Goal: Task Accomplishment & Management: Manage account settings

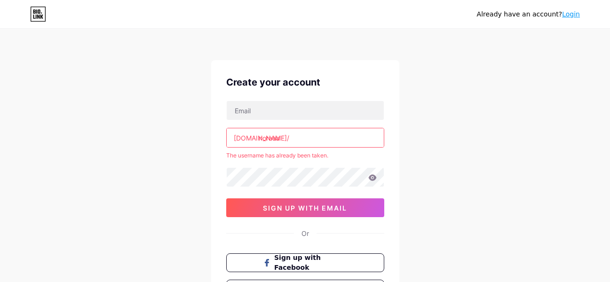
click at [321, 136] on input "noraaa" at bounding box center [305, 137] width 157 height 19
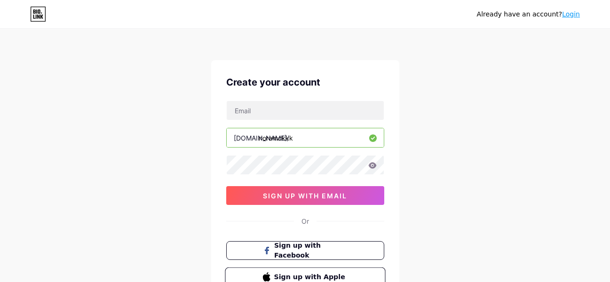
type input "noramckkk"
click at [361, 271] on button "Sign up with Apple" at bounding box center [305, 277] width 160 height 19
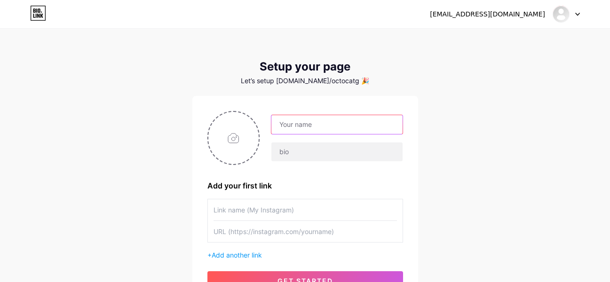
click at [325, 123] on input "text" at bounding box center [336, 124] width 131 height 19
type input "noraaa"
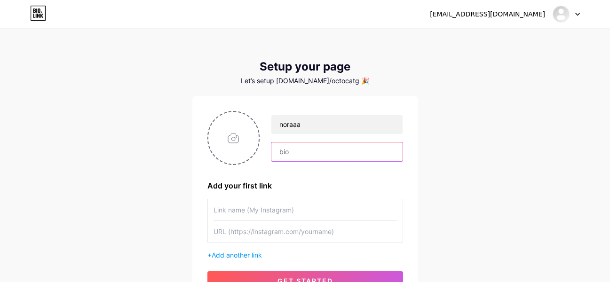
click at [323, 148] on input "text" at bounding box center [336, 152] width 131 height 19
type input "s"
type input "mega goober"
click at [236, 134] on input "file" at bounding box center [233, 138] width 51 height 52
type input "C:\fakepath\strawberrykitty.jpg"
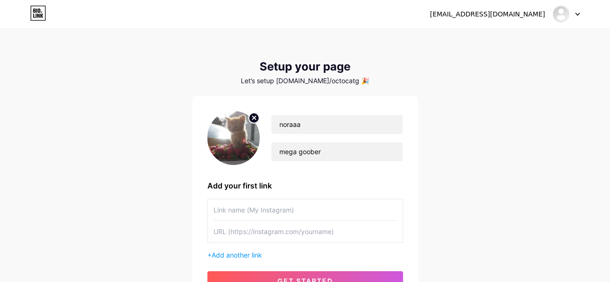
click at [257, 216] on input "text" at bounding box center [305, 209] width 183 height 21
type input "tiktok"
click at [257, 231] on input "text" at bounding box center [305, 231] width 183 height 21
paste input "[URL][DOMAIN_NAME]"
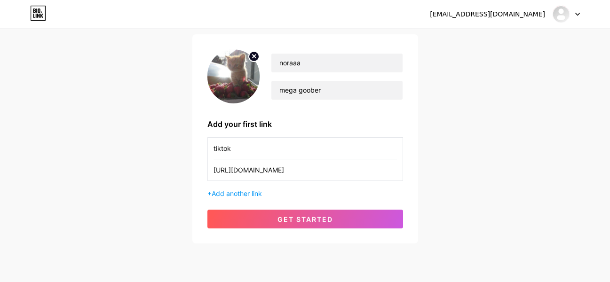
scroll to position [70, 0]
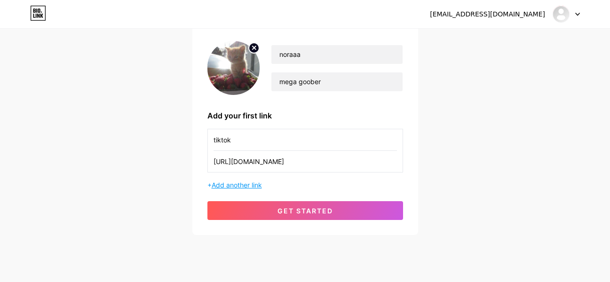
type input "[URL][DOMAIN_NAME]"
click at [237, 186] on span "Add another link" at bounding box center [237, 185] width 50 height 8
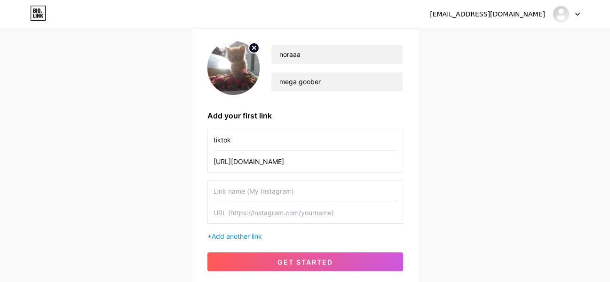
click at [248, 194] on input "text" at bounding box center [305, 191] width 183 height 21
type input "instaaa"
click at [238, 145] on input "tiktok" at bounding box center [305, 139] width 183 height 21
type input "tiktokkk"
click at [253, 215] on input "text" at bounding box center [305, 212] width 183 height 21
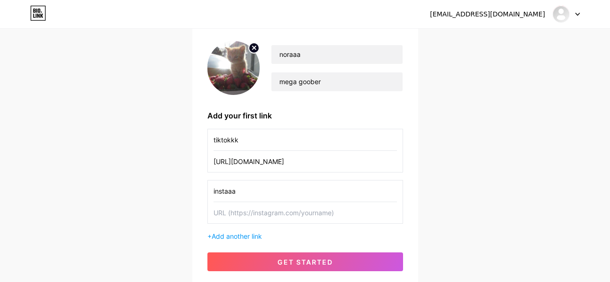
paste input "[URL][DOMAIN_NAME][DOMAIN_NAME]"
type input "[URL][DOMAIN_NAME][DOMAIN_NAME]"
click at [241, 236] on span "Add another link" at bounding box center [237, 236] width 50 height 8
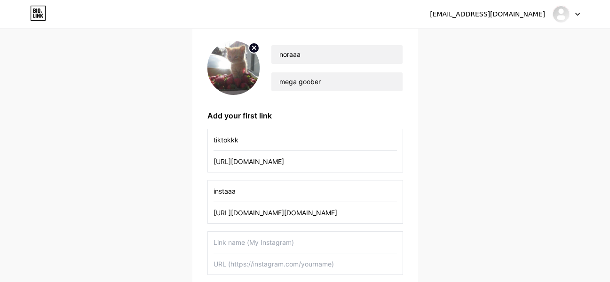
click at [246, 244] on input "text" at bounding box center [305, 242] width 183 height 21
type input "[PERSON_NAME]"
click at [258, 267] on input "text" at bounding box center [305, 264] width 183 height 21
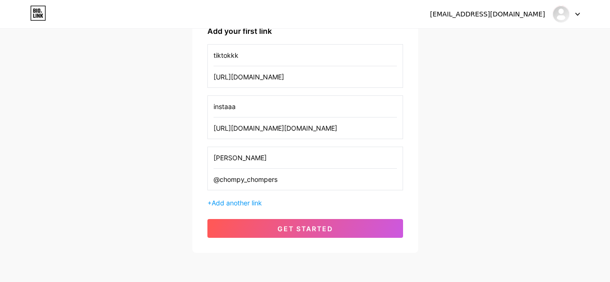
scroll to position [163, 0]
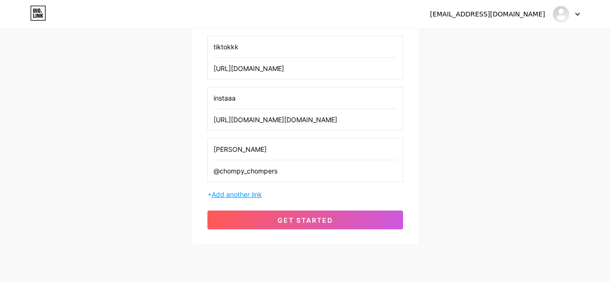
click at [236, 191] on span "Add another link" at bounding box center [237, 194] width 50 height 8
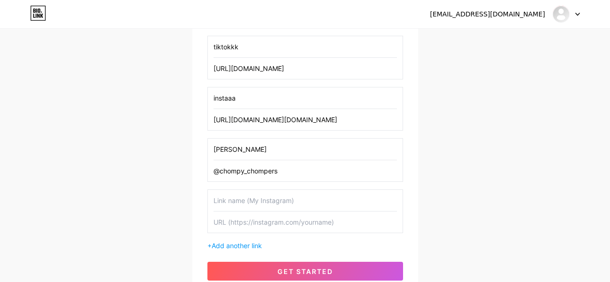
click at [281, 270] on span "get started" at bounding box center [304, 272] width 55 height 8
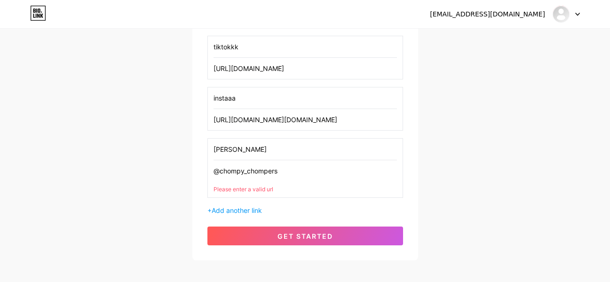
click at [286, 174] on input "@chompy_chompers" at bounding box center [305, 170] width 183 height 21
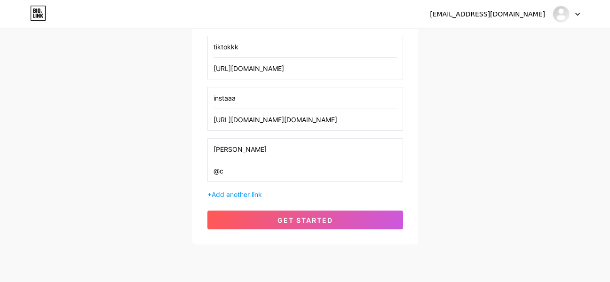
type input "@"
click at [289, 213] on button "get started" at bounding box center [305, 220] width 196 height 19
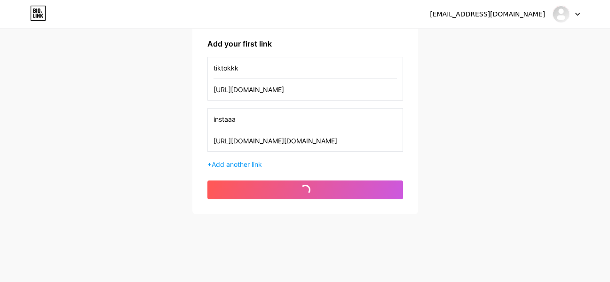
scroll to position [142, 0]
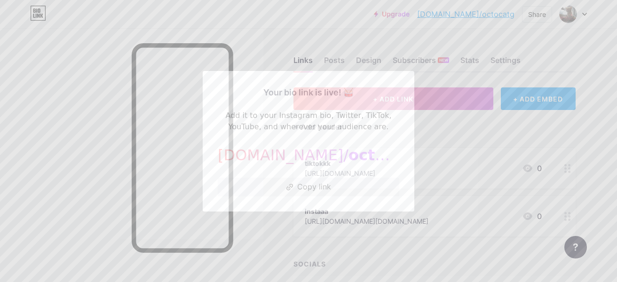
click at [349, 162] on span "octocatg" at bounding box center [386, 155] width 74 height 18
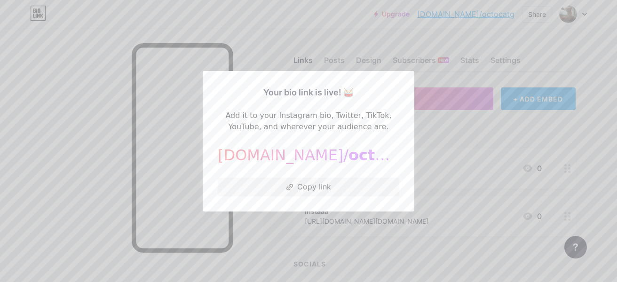
click at [444, 202] on div at bounding box center [308, 141] width 617 height 282
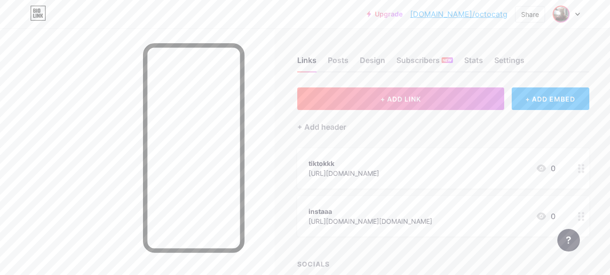
click at [554, 12] on img at bounding box center [561, 14] width 15 height 15
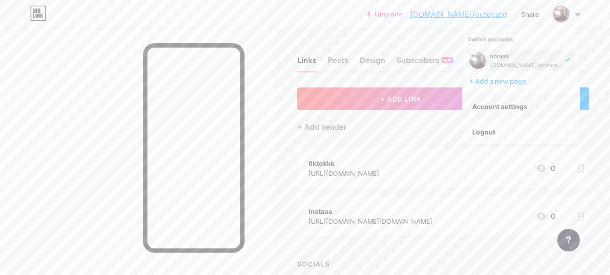
click at [510, 106] on link "Account settings" at bounding box center [521, 106] width 117 height 25
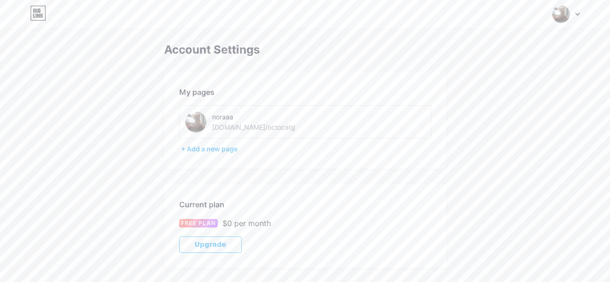
click at [334, 129] on div "noraaa [DOMAIN_NAME]/octocatg" at bounding box center [265, 121] width 160 height 21
click at [334, 133] on div "noraaa [DOMAIN_NAME]/octocatg" at bounding box center [305, 121] width 252 height 33
click at [563, 8] on img at bounding box center [561, 14] width 18 height 18
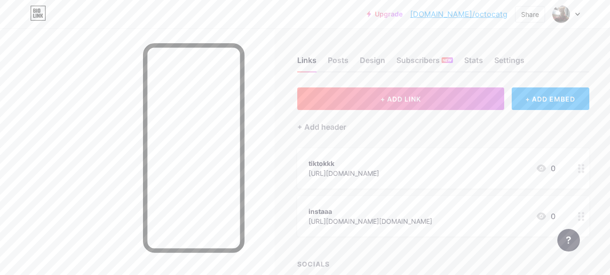
click at [464, 14] on link "[DOMAIN_NAME]/octocatg" at bounding box center [458, 13] width 97 height 11
click at [514, 65] on div "Settings" at bounding box center [509, 63] width 30 height 17
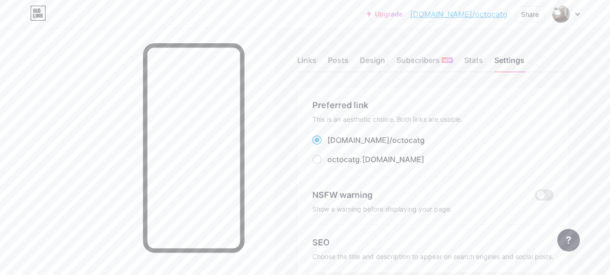
click at [404, 178] on div "NSFW warning Show a warning before displaying your page." at bounding box center [432, 201] width 241 height 48
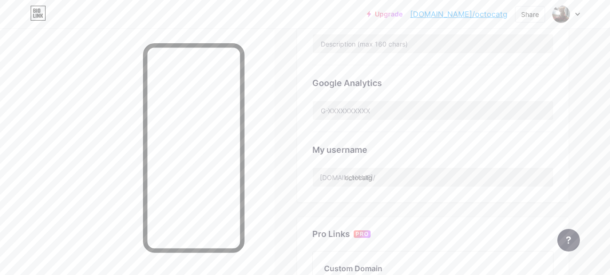
scroll to position [267, 0]
click at [374, 178] on input "octocatg" at bounding box center [433, 175] width 240 height 19
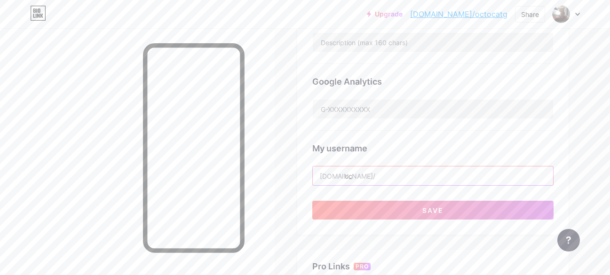
type input "o"
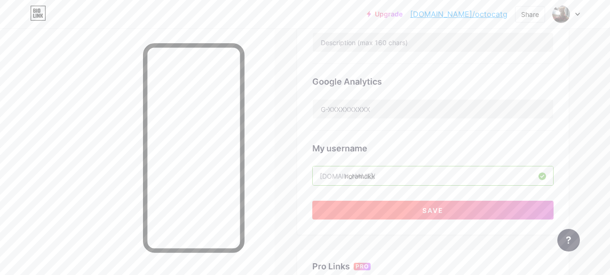
type input "noramckk"
click at [380, 202] on button "Save" at bounding box center [432, 210] width 241 height 19
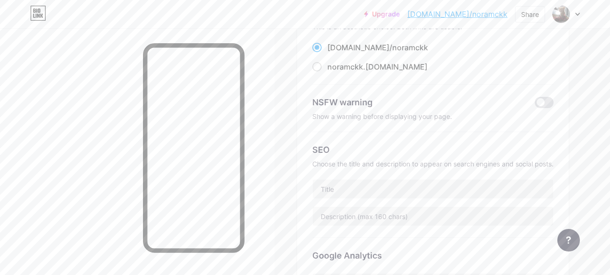
scroll to position [0, 0]
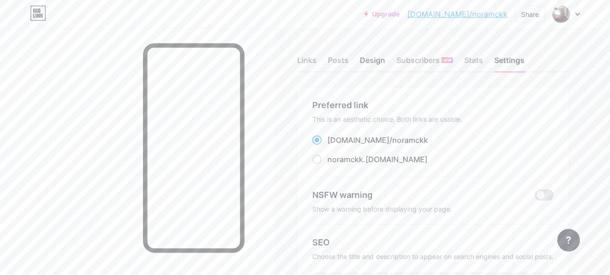
click at [380, 60] on div "Design" at bounding box center [372, 63] width 25 height 17
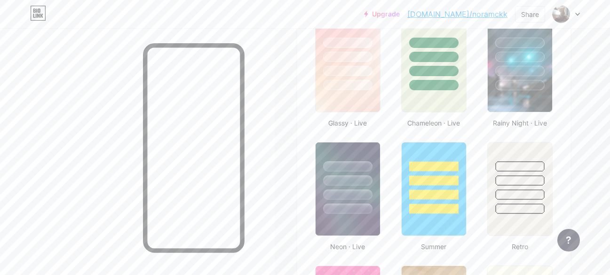
scroll to position [470, 0]
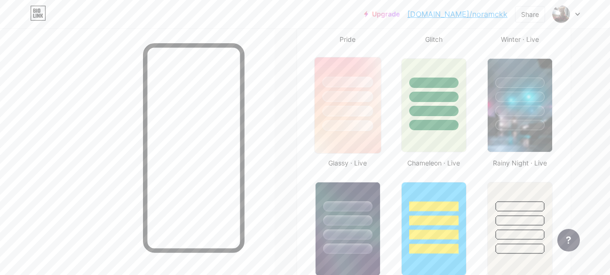
click at [370, 113] on div at bounding box center [347, 111] width 51 height 11
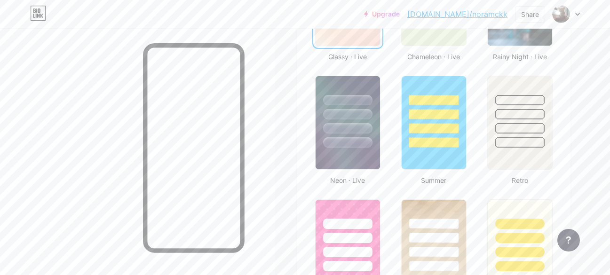
scroll to position [571, 0]
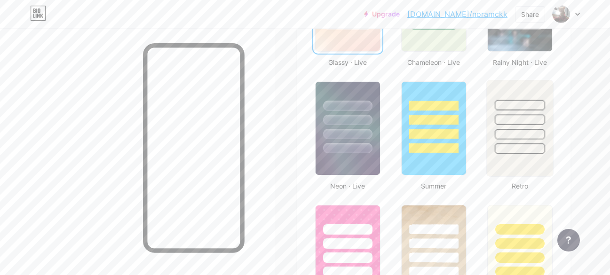
click at [495, 143] on div at bounding box center [520, 117] width 66 height 74
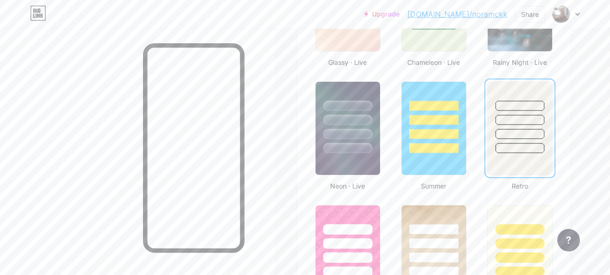
click at [504, 143] on div at bounding box center [519, 148] width 49 height 10
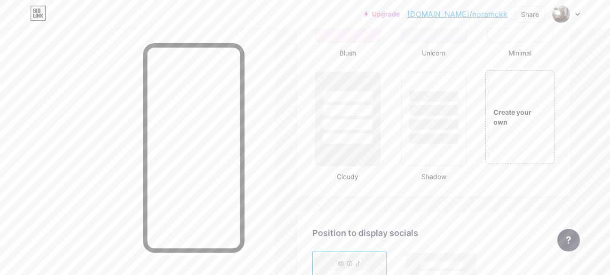
scroll to position [1078, 0]
click at [526, 143] on div "Create your own" at bounding box center [519, 113] width 71 height 97
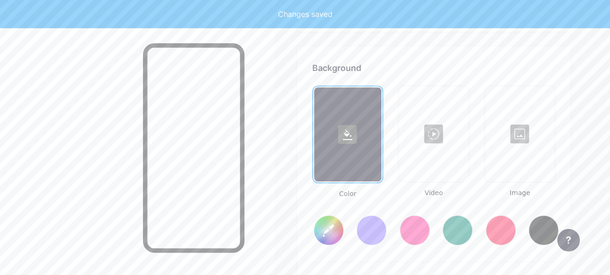
scroll to position [1249, 0]
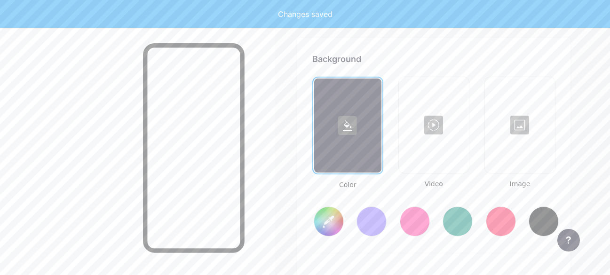
type input "#ffffff"
type input "#000000"
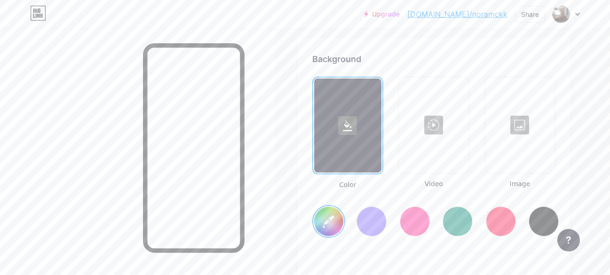
click at [365, 224] on div at bounding box center [372, 221] width 30 height 30
click at [322, 225] on input "#856bff" at bounding box center [328, 221] width 29 height 29
click at [530, 184] on span "Image" at bounding box center [519, 184] width 71 height 10
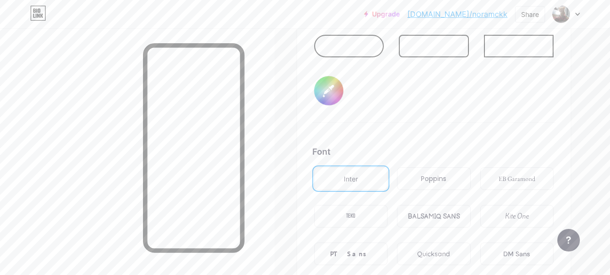
scroll to position [1562, 0]
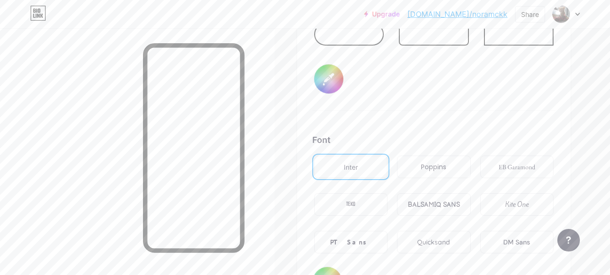
click at [361, 206] on div "TEKO" at bounding box center [350, 204] width 73 height 23
click at [366, 165] on div "Inter" at bounding box center [350, 167] width 73 height 23
click at [444, 171] on div "Poppins" at bounding box center [433, 167] width 25 height 10
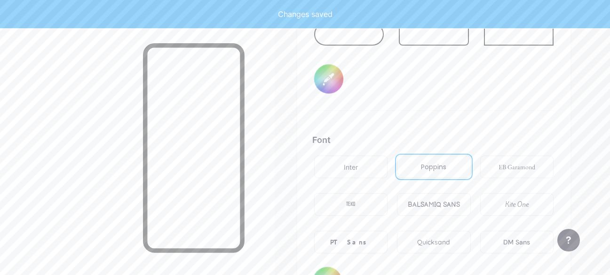
click at [439, 229] on div "Inter Poppins EB Garamond TEKO BALSAMIQ SANS Kite One PT Sans Quicksand DM Sans" at bounding box center [433, 210] width 243 height 113
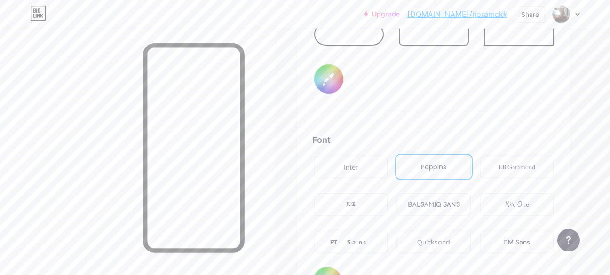
click at [448, 240] on div "Quicksand" at bounding box center [433, 243] width 33 height 10
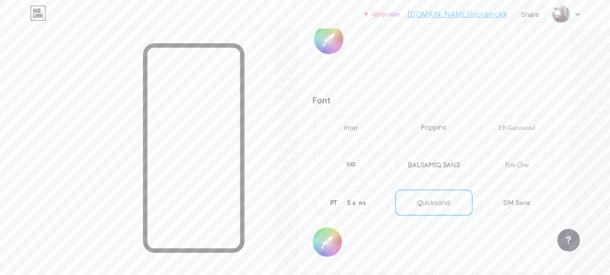
scroll to position [1661, 0]
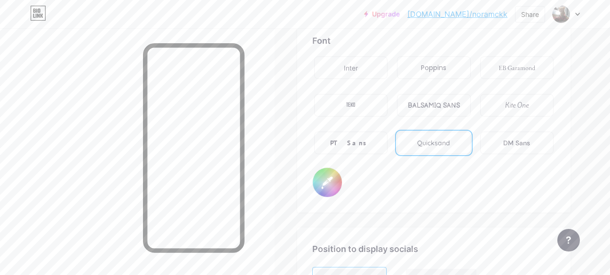
click at [523, 138] on div "DM Sans" at bounding box center [516, 143] width 27 height 10
click at [373, 143] on div "PT Sans" at bounding box center [350, 143] width 73 height 23
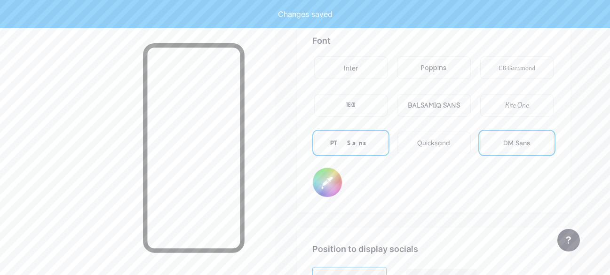
type input "#dad8eb"
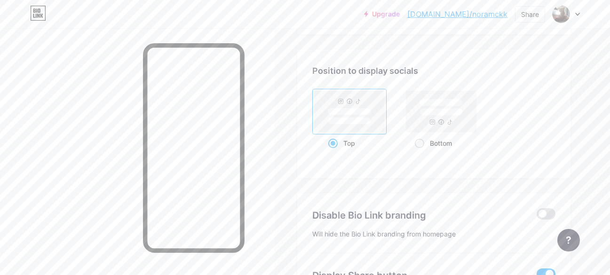
scroll to position [1843, 0]
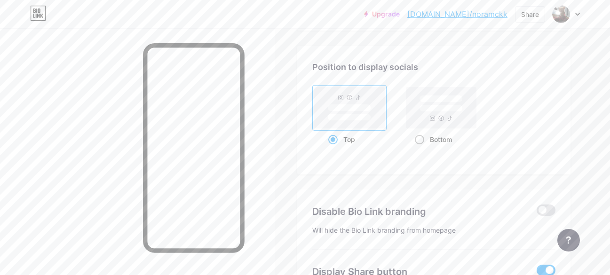
click at [418, 134] on div "Bottom" at bounding box center [441, 139] width 52 height 17
click at [418, 148] on input "Bottom" at bounding box center [418, 151] width 6 height 6
radio input "true"
type input "#dad8eb"
click at [333, 139] on span at bounding box center [332, 139] width 9 height 9
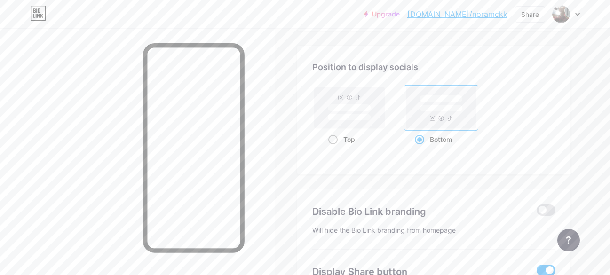
click at [333, 148] on input "Top" at bounding box center [331, 151] width 6 height 6
radio input "true"
type input "#dad8eb"
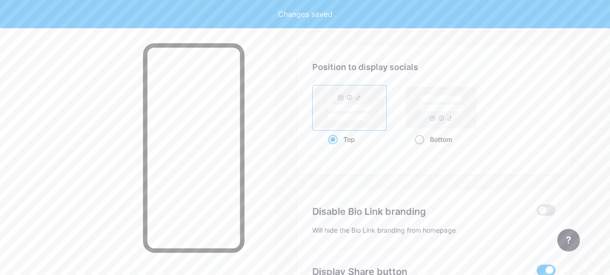
click at [426, 144] on div "Bottom" at bounding box center [441, 139] width 52 height 17
click at [421, 148] on input "Bottom" at bounding box center [418, 151] width 6 height 6
radio input "true"
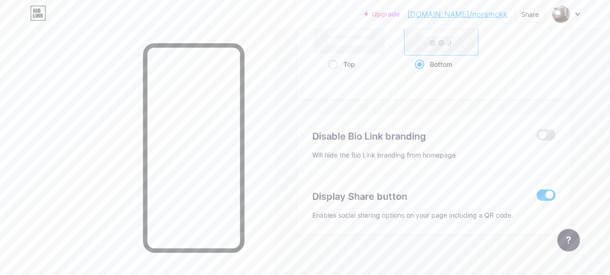
scroll to position [1925, 0]
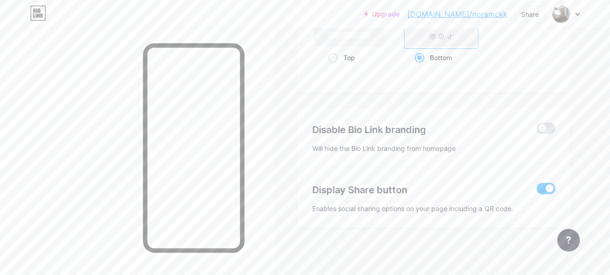
drag, startPoint x: 609, startPoint y: 258, endPoint x: 610, endPoint y: 262, distance: 4.9
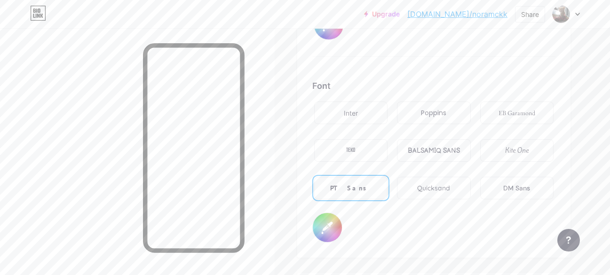
scroll to position [1620, 0]
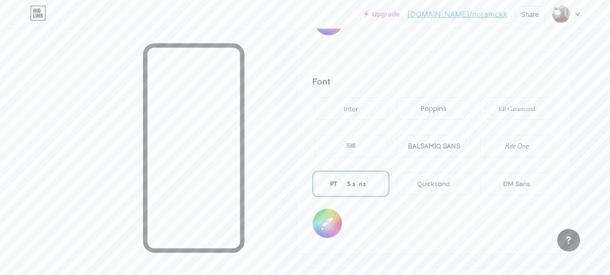
click at [325, 223] on input "#000000" at bounding box center [327, 223] width 29 height 29
type input "#dad8eb"
type input "#d3cfe2"
type input "#dad8eb"
type input "#f0f0ff"
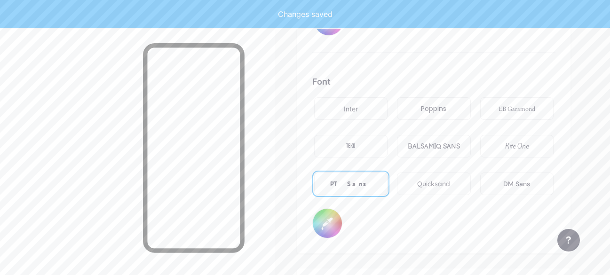
type input "#dad8eb"
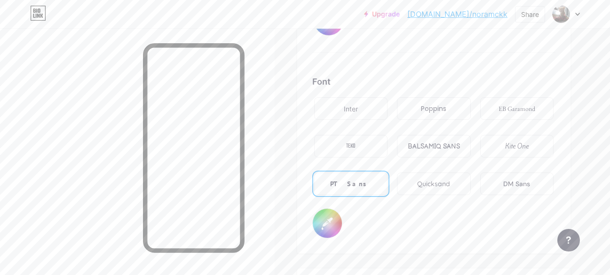
type input "#f0f0ff"
click at [444, 207] on div "Inter Poppins EB Garamond TEKO BALSAMIQ SANS Kite One PT Sans Quicksand DM Sans" at bounding box center [433, 151] width 243 height 113
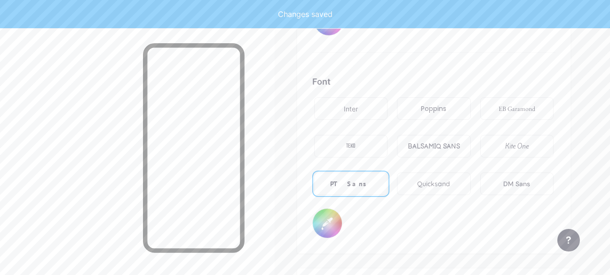
click at [325, 32] on input "#000000" at bounding box center [328, 20] width 29 height 29
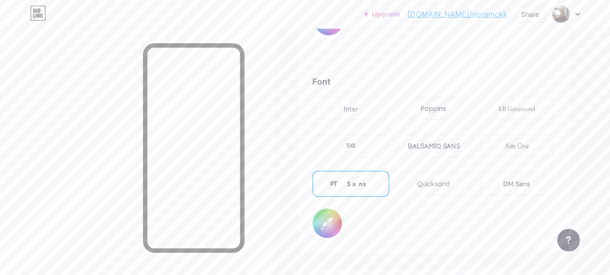
type input "#dad8eb"
type input "#6576a8"
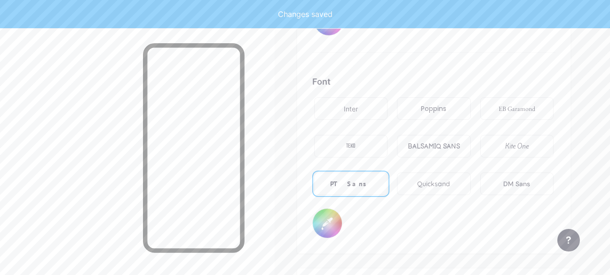
type input "#dad8eb"
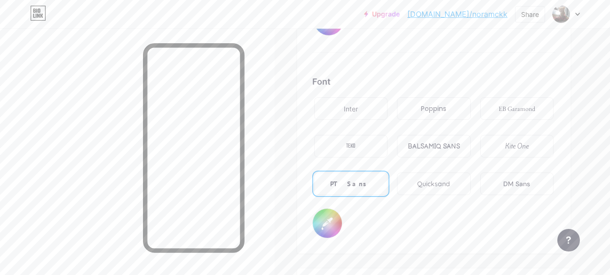
type input "#6576a8"
click at [415, 198] on div "Inter Poppins EB Garamond TEKO BALSAMIQ SANS Kite One PT Sans Quicksand DM Sans" at bounding box center [433, 151] width 243 height 113
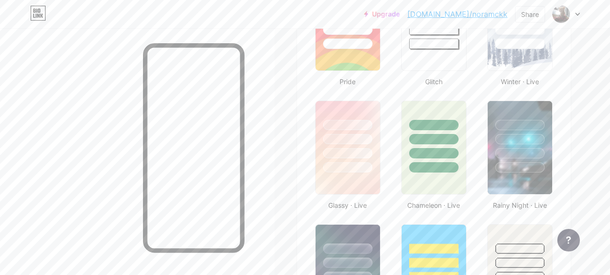
scroll to position [404, 0]
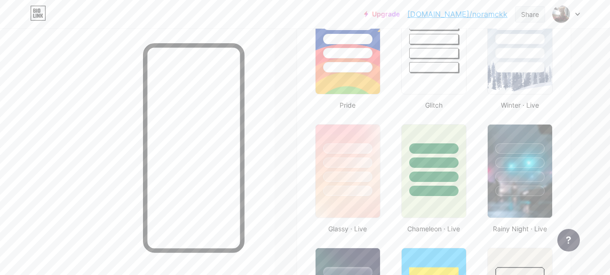
click at [526, 15] on div "Share" at bounding box center [530, 14] width 18 height 10
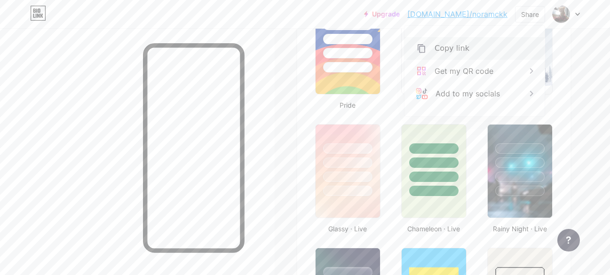
click at [459, 46] on div "Copy link" at bounding box center [452, 48] width 35 height 11
click at [477, 42] on div "Copy link" at bounding box center [474, 48] width 140 height 23
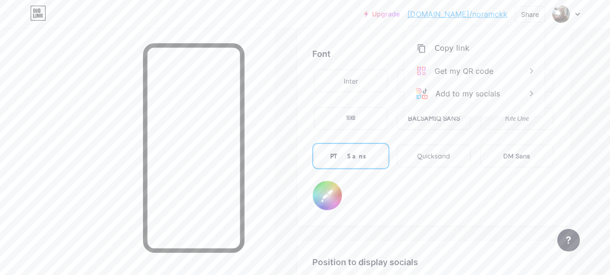
scroll to position [1659, 0]
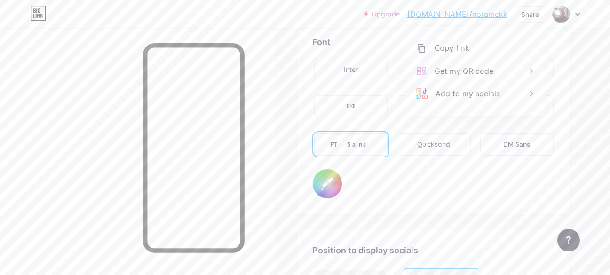
click at [317, 184] on input "#f0f0ff" at bounding box center [327, 183] width 29 height 29
type input "#dad8eb"
type input "#f014ff"
type input "#dad8eb"
type input "#f0faff"
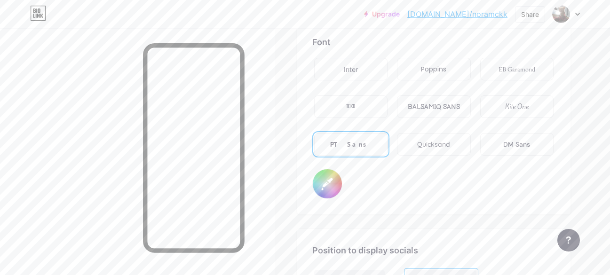
type input "#dad8eb"
type input "#14faff"
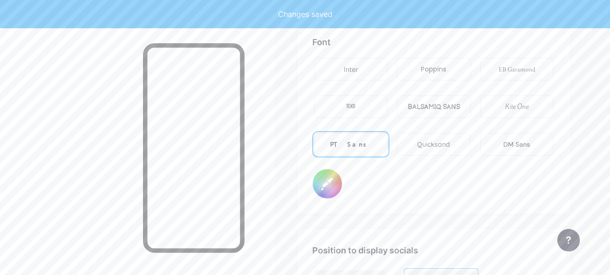
type input "#dad8eb"
type input "#fafaff"
type input "#dad8eb"
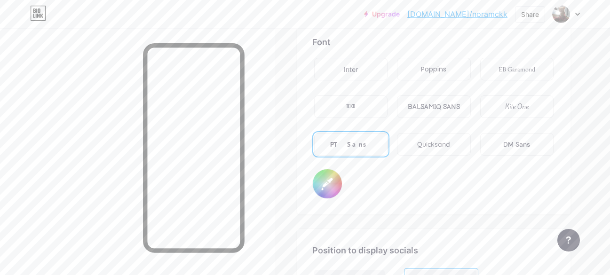
type input "#fafaff"
click at [396, 196] on div "Font Inter Poppins EB Garamond TEKO BALSAMIQ SANS Kite One PT Sans Quicksand DM…" at bounding box center [433, 117] width 243 height 163
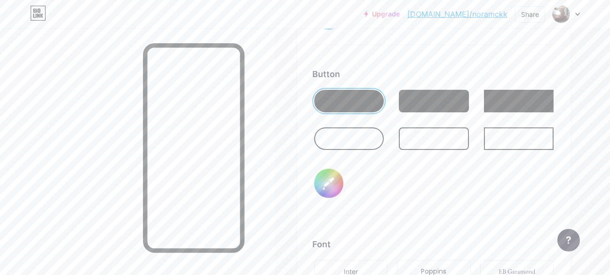
scroll to position [1469, 0]
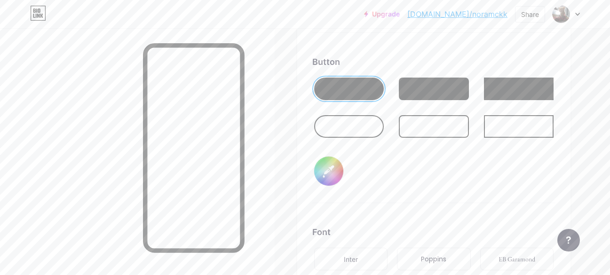
click at [455, 127] on div at bounding box center [434, 126] width 70 height 23
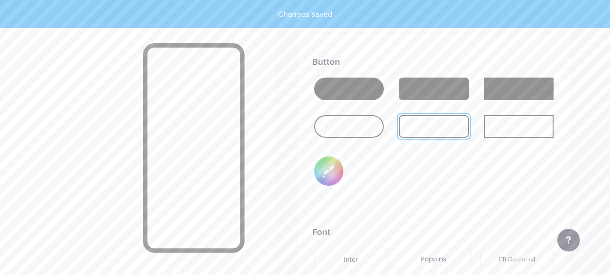
type input "#dad8eb"
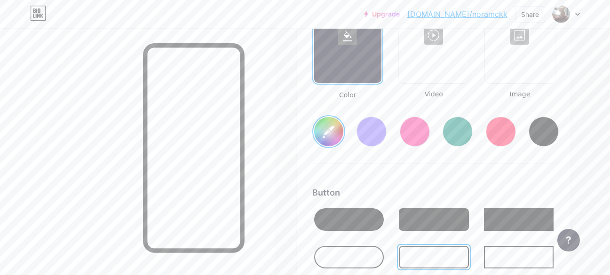
scroll to position [1180, 0]
